Goal: Information Seeking & Learning: Learn about a topic

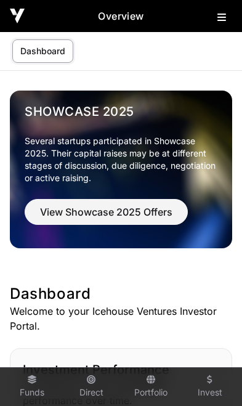
click at [219, 21] on icon at bounding box center [221, 17] width 9 height 10
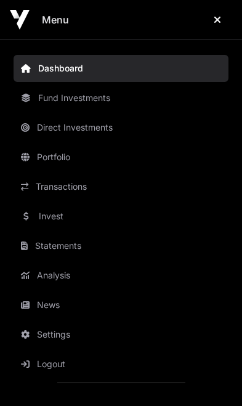
click at [75, 304] on link "News" at bounding box center [121, 304] width 215 height 27
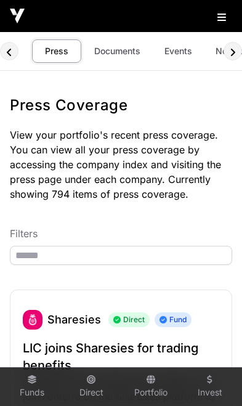
click at [170, 49] on link "Events" at bounding box center [177, 50] width 49 height 23
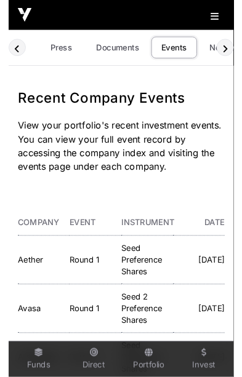
scroll to position [0, 73]
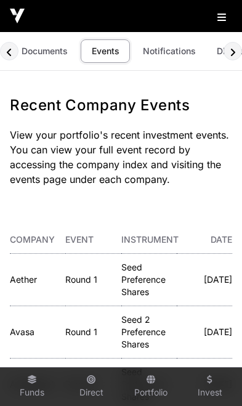
click at [218, 16] on icon at bounding box center [221, 17] width 9 height 10
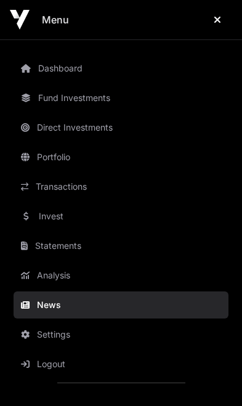
click at [54, 219] on link "Invest" at bounding box center [121, 215] width 215 height 27
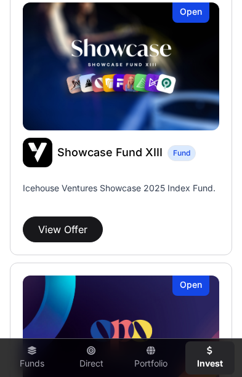
scroll to position [644, 0]
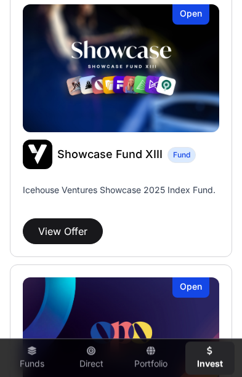
click at [191, 211] on p "Icehouse Ventures Showcase 2025 Index Fund." at bounding box center [119, 199] width 193 height 30
click at [187, 187] on p "Icehouse Ventures Showcase 2025 Index Fund." at bounding box center [119, 190] width 193 height 12
click at [55, 218] on button "View Offer" at bounding box center [63, 231] width 80 height 26
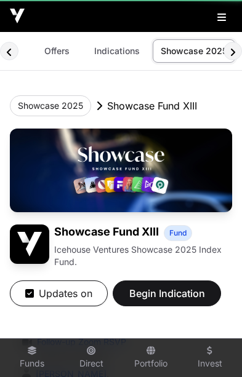
scroll to position [0, 5]
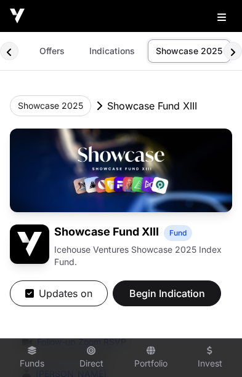
click at [5, 44] on div at bounding box center [9, 51] width 18 height 18
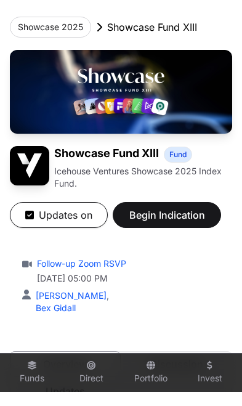
scroll to position [0, 0]
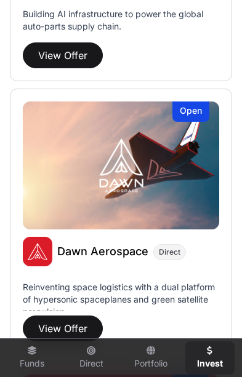
scroll to position [2187, 0]
click at [73, 327] on button "View Offer" at bounding box center [63, 329] width 80 height 26
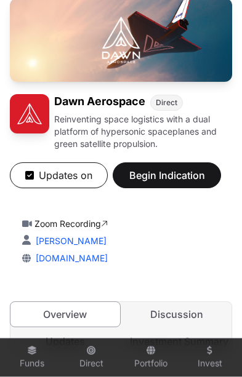
scroll to position [202, 0]
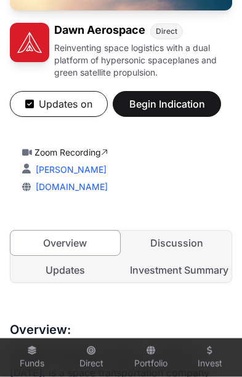
click at [62, 268] on link "Updates" at bounding box center [65, 270] width 110 height 25
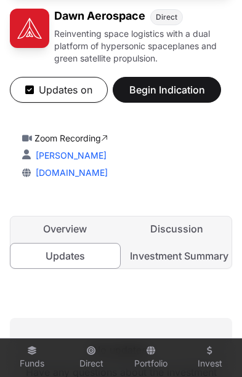
scroll to position [215, 0]
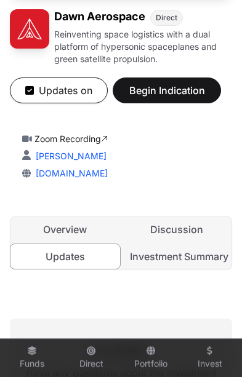
click at [183, 236] on link "Discussion" at bounding box center [177, 229] width 110 height 25
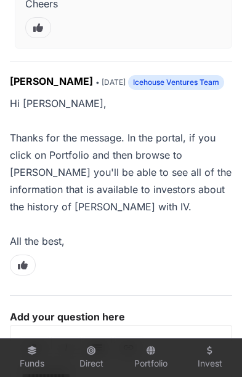
scroll to position [1264, 0]
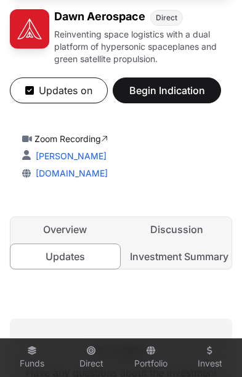
scroll to position [0, 5]
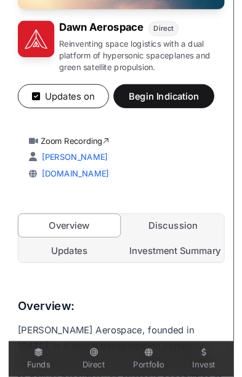
scroll to position [0, 5]
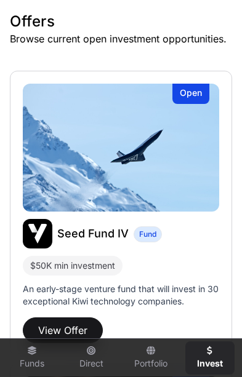
scroll to position [2187, 0]
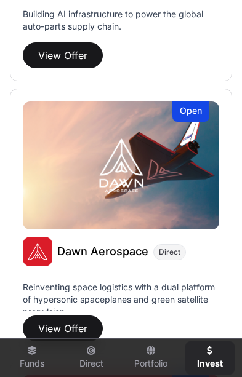
click at [136, 18] on p "Building AI infrastructure to power the global auto-parts supply chain." at bounding box center [121, 23] width 196 height 30
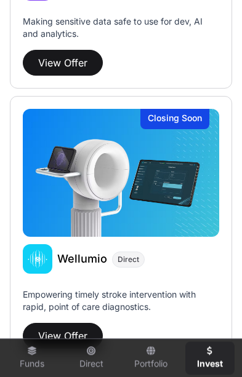
scroll to position [2998, 0]
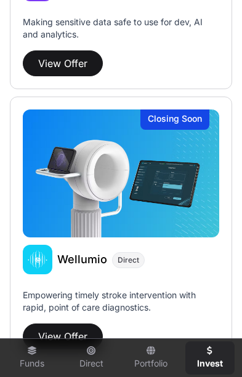
click at [78, 339] on button "View Offer" at bounding box center [63, 337] width 80 height 26
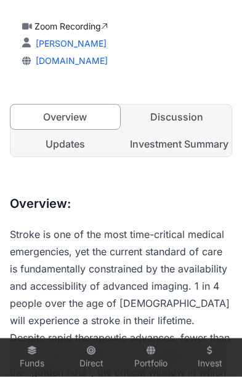
scroll to position [308, 0]
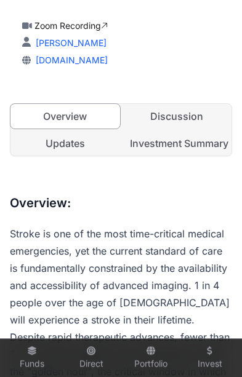
click at [65, 148] on link "Updates" at bounding box center [65, 143] width 110 height 25
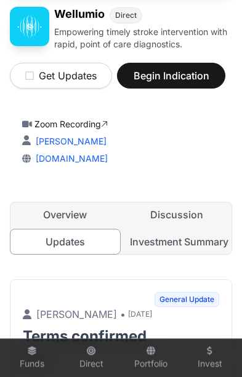
scroll to position [207, 0]
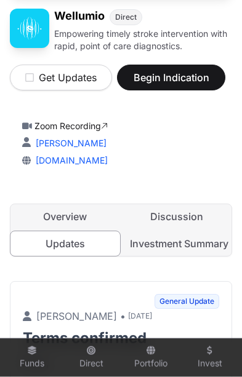
click at [189, 250] on link "Investment Summary" at bounding box center [177, 243] width 110 height 25
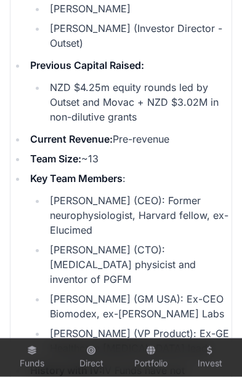
scroll to position [2941, 0]
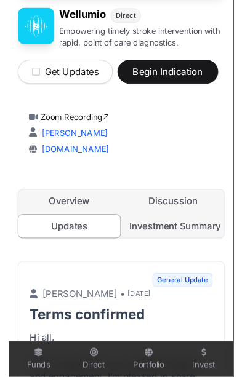
scroll to position [0, 5]
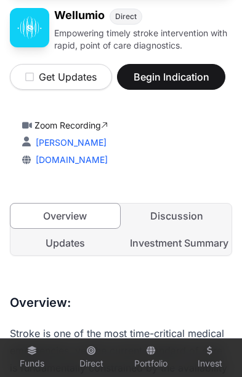
scroll to position [308, 0]
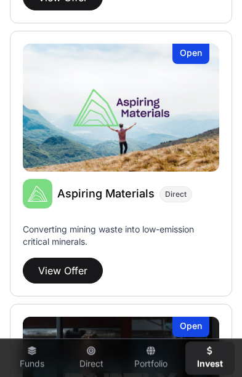
scroll to position [1698, 0]
